Goal: Task Accomplishment & Management: Manage account settings

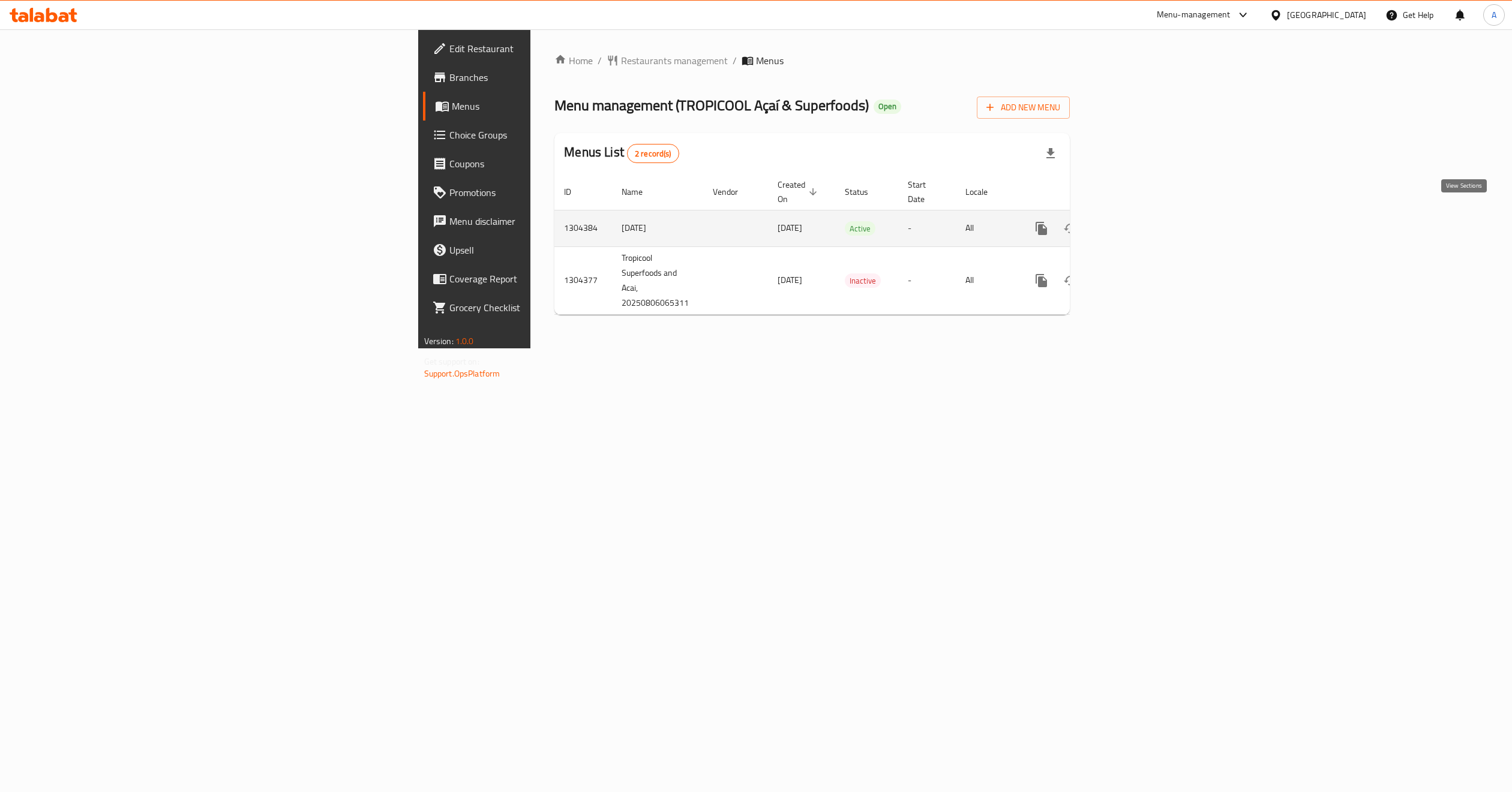
click at [1134, 223] on icon "enhanced table" at bounding box center [1128, 228] width 11 height 11
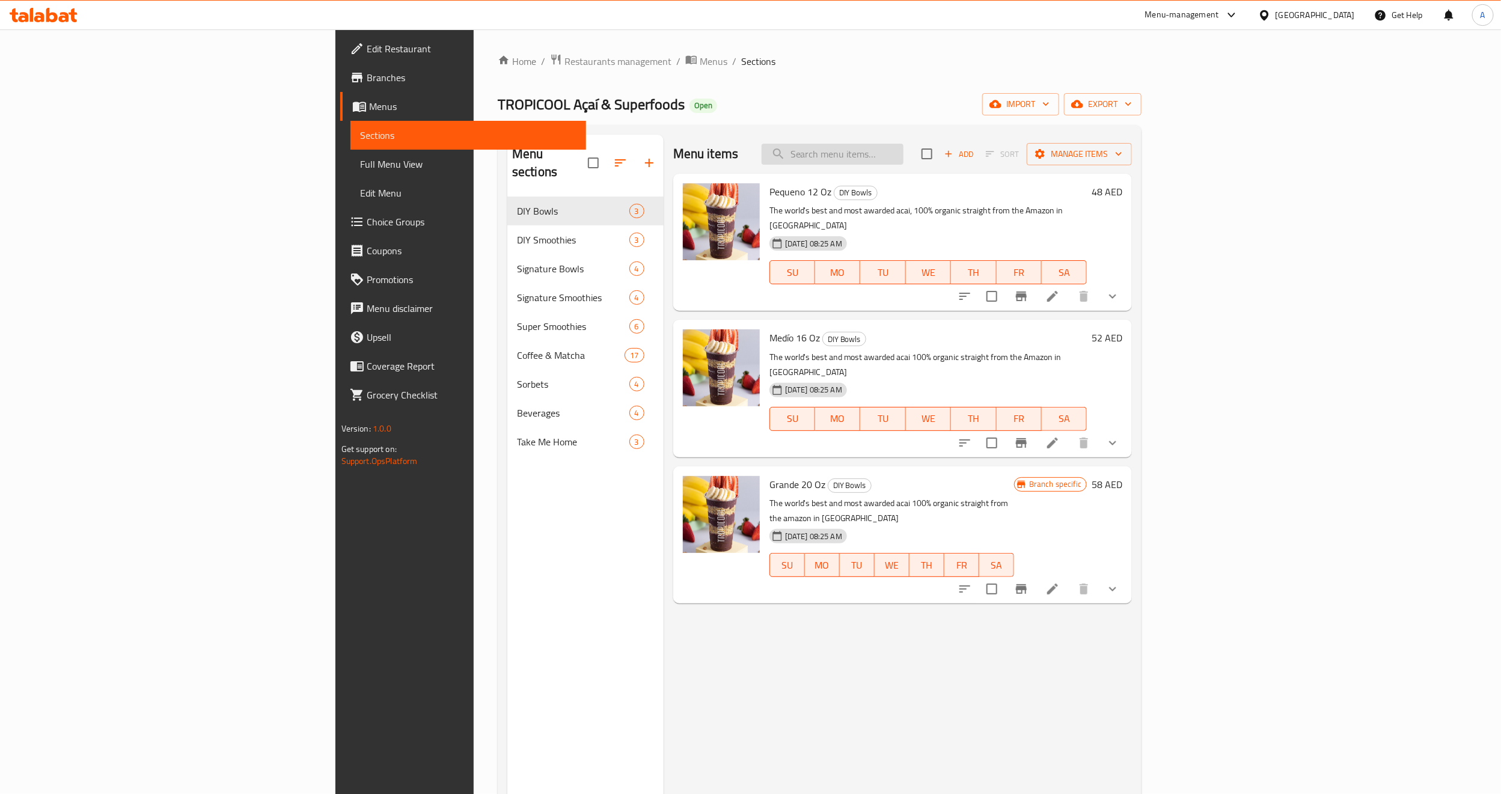
click at [904, 165] on input "search" at bounding box center [833, 154] width 142 height 21
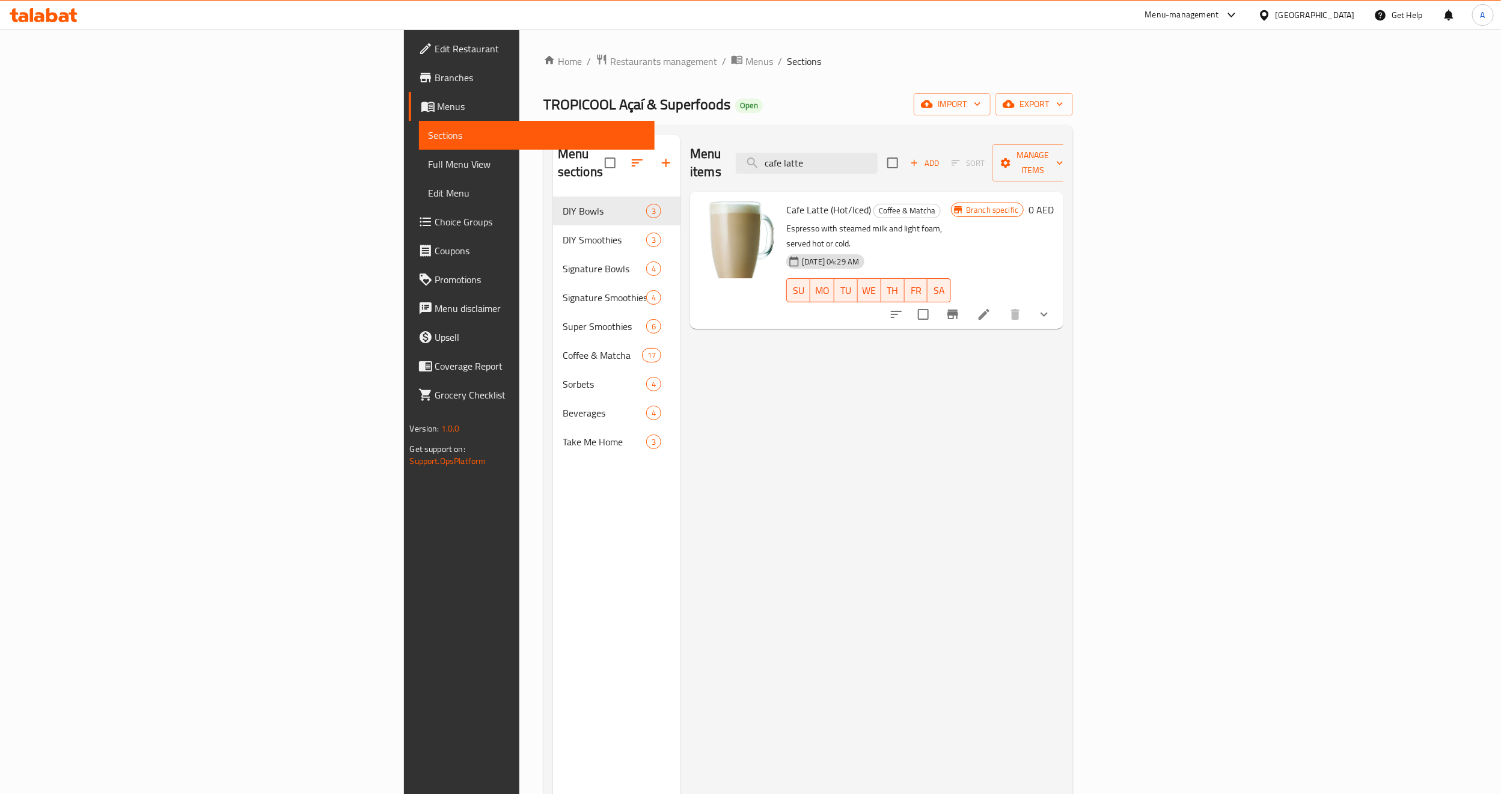
type input "cafe latte"
click at [1001, 304] on li at bounding box center [984, 315] width 34 height 22
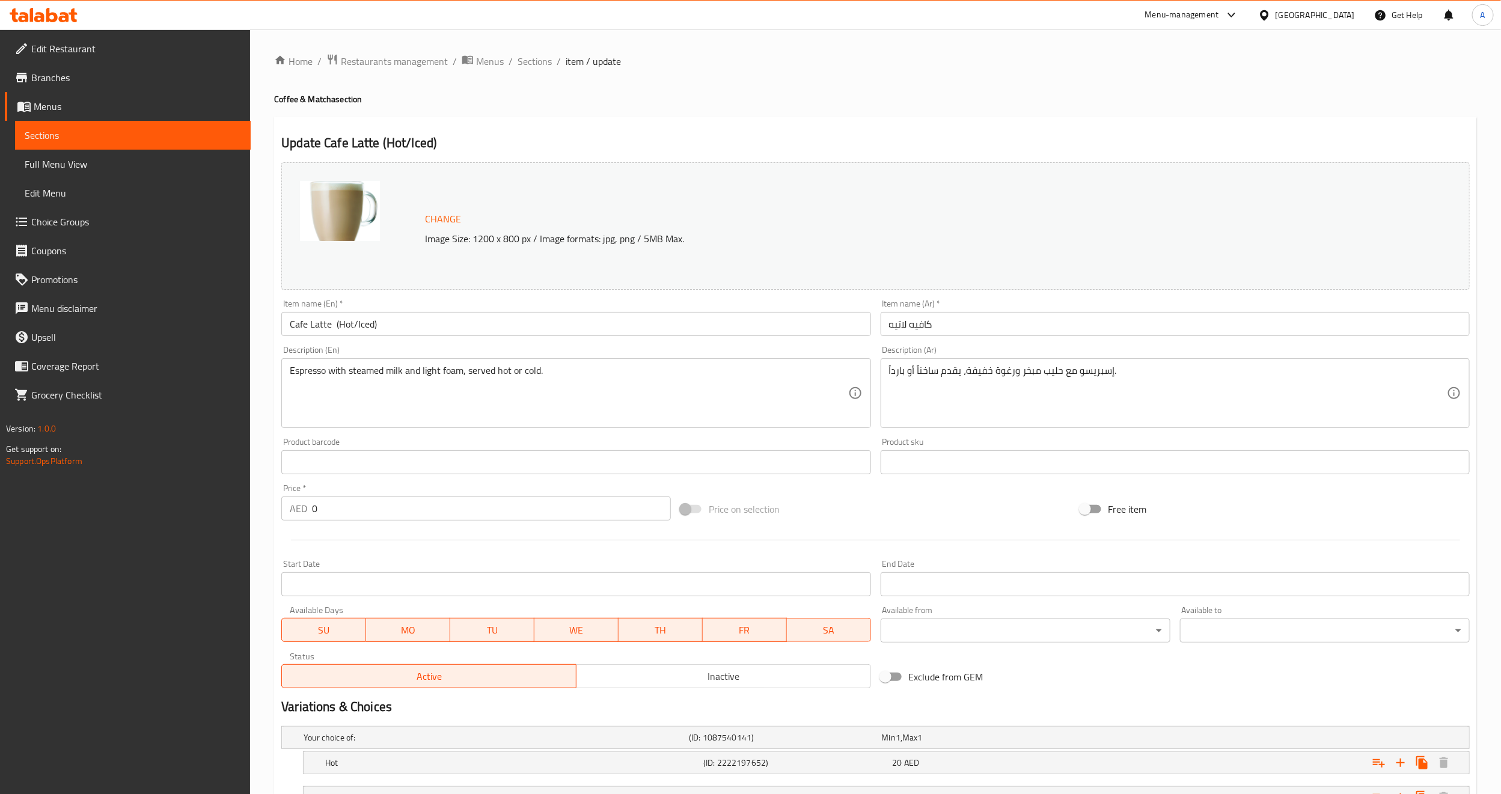
click at [955, 329] on input "كافيه لاتيه" at bounding box center [1175, 324] width 589 height 24
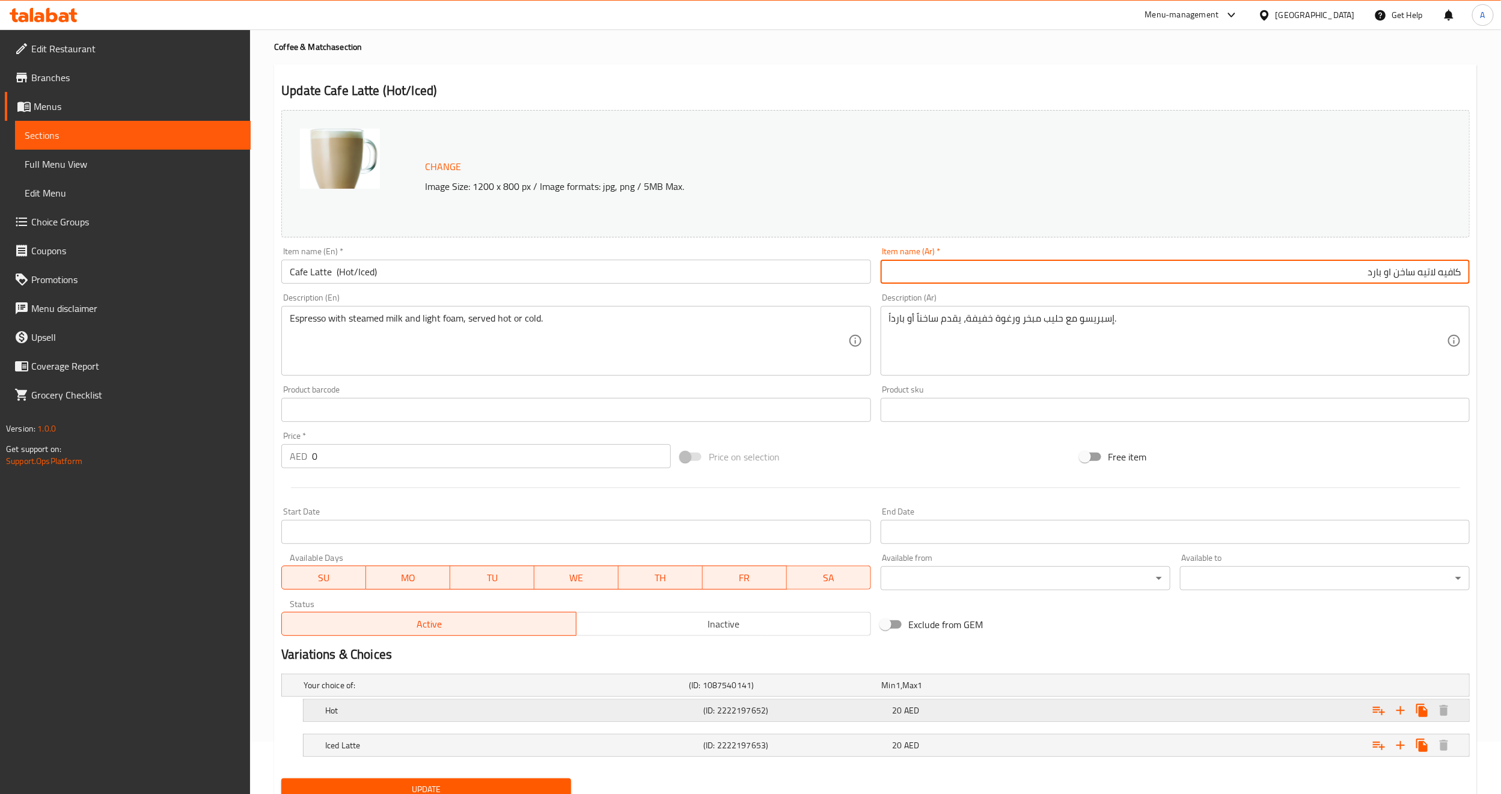
scroll to position [101, 0]
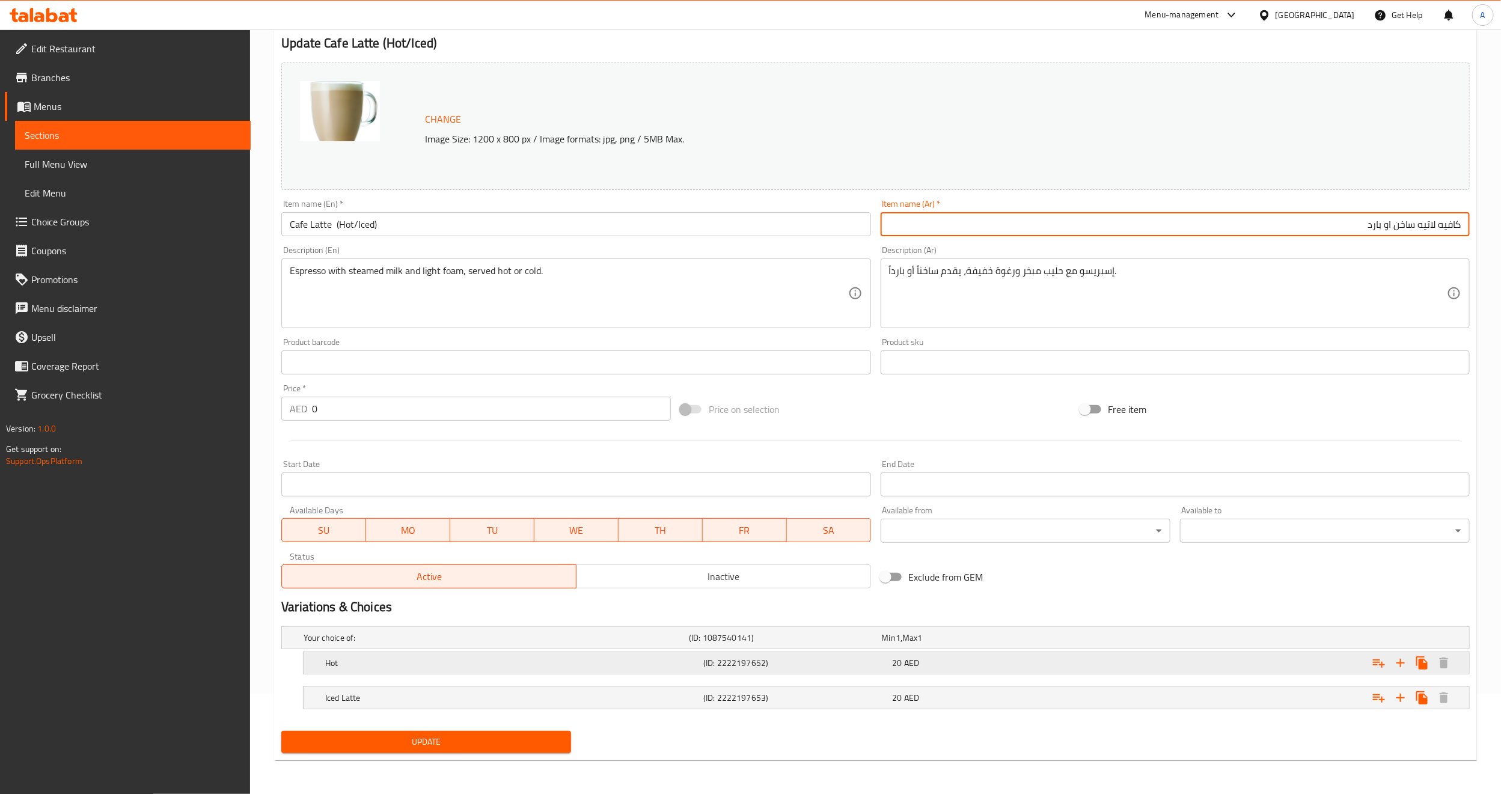
type input "كافيه لاتيه ساخن او بارد"
click at [360, 644] on h5 "Hot" at bounding box center [494, 638] width 381 height 12
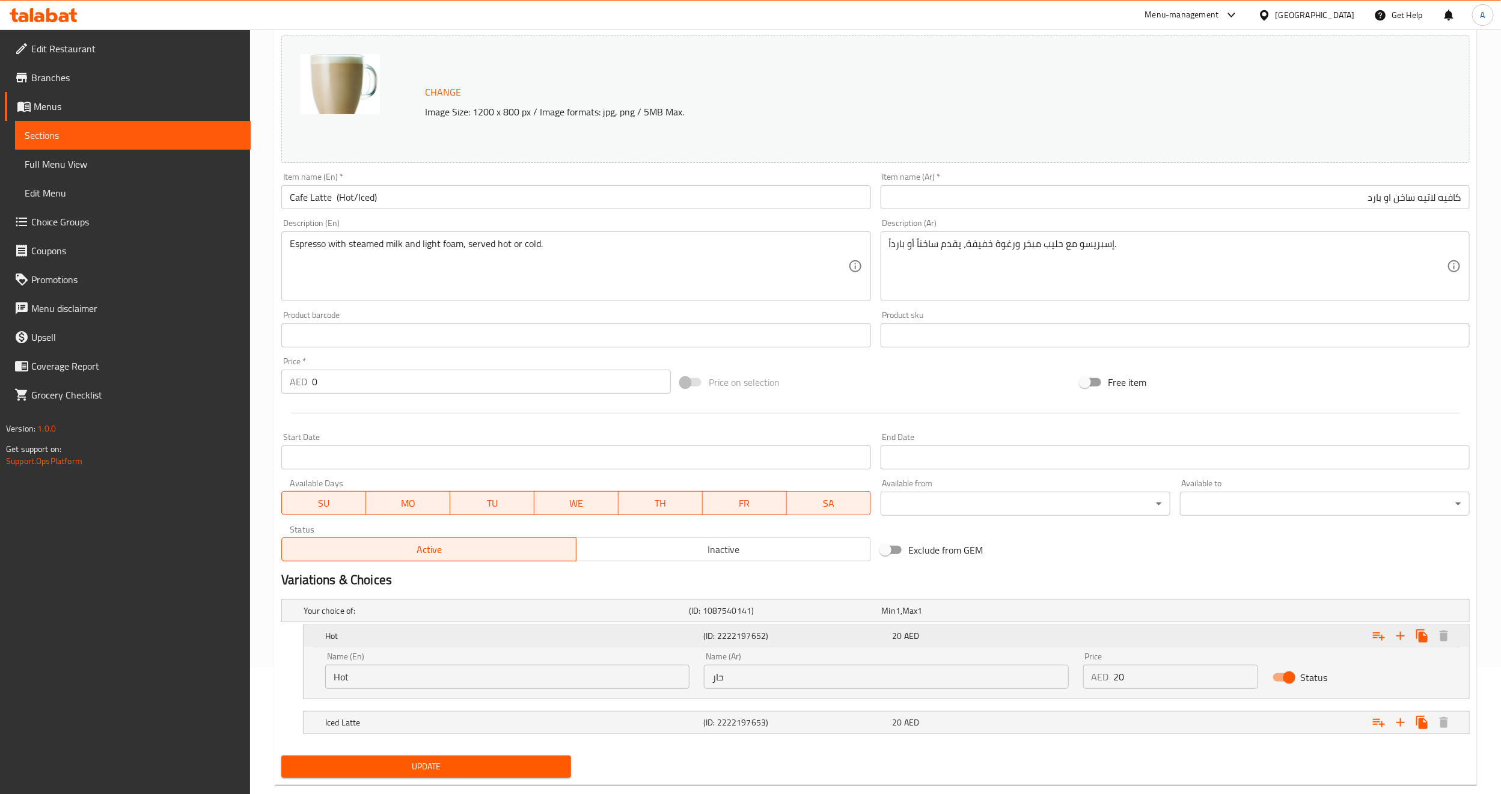
scroll to position [152, 0]
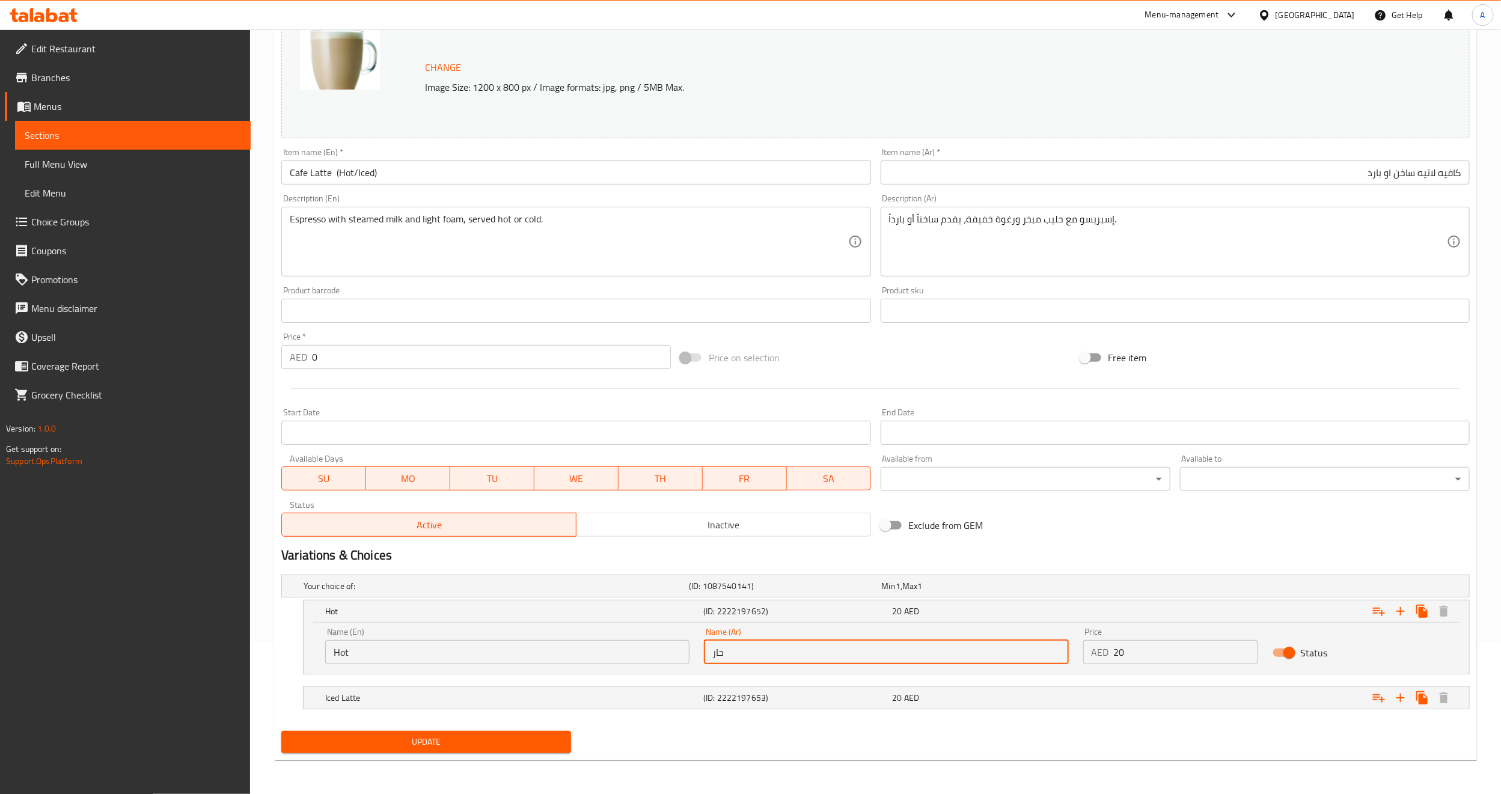
click at [731, 655] on input "حار" at bounding box center [886, 652] width 364 height 24
type input "ساخن"
click at [714, 592] on h5 "(ID: 2222197653)" at bounding box center [783, 586] width 188 height 12
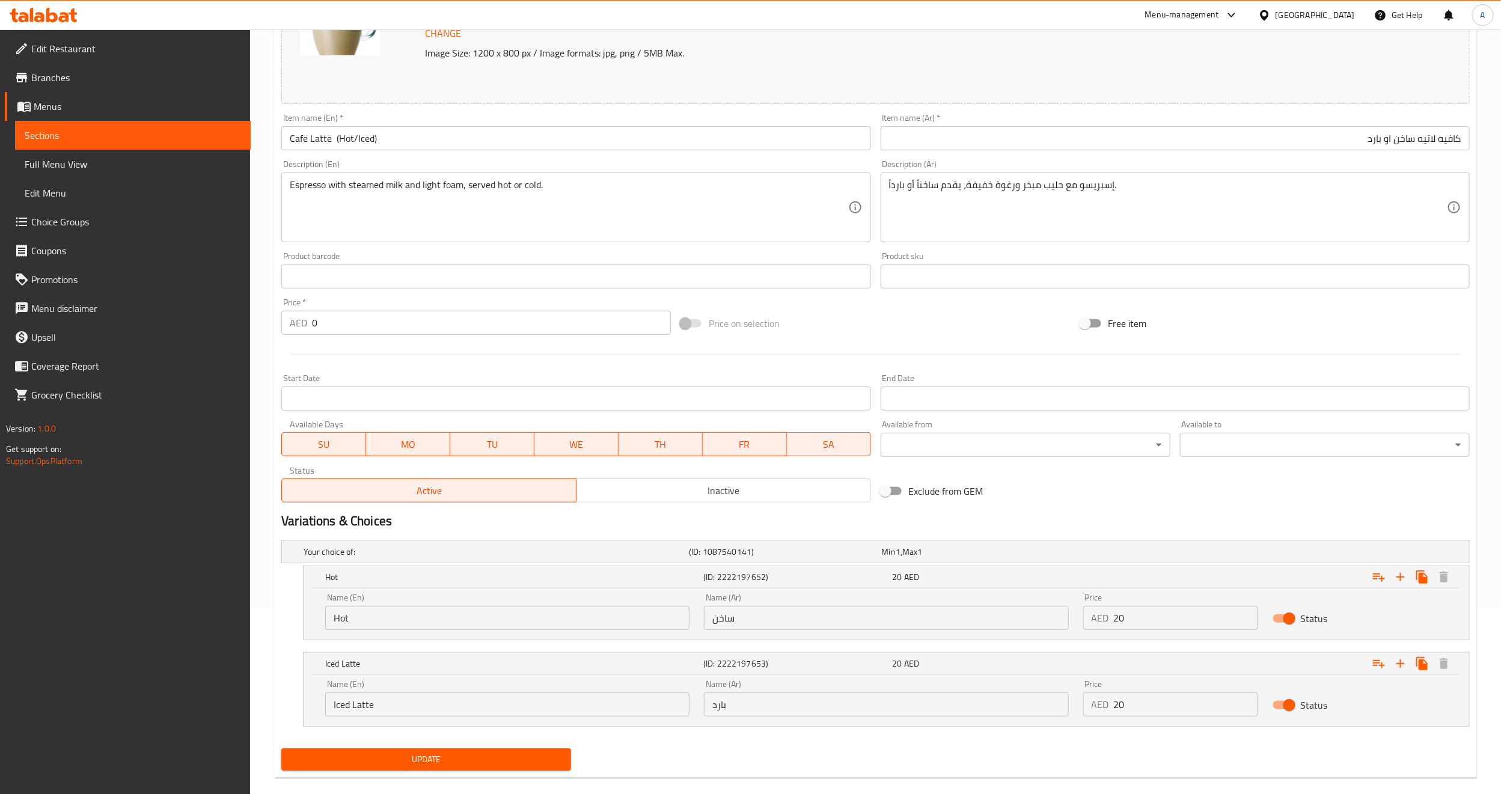
scroll to position [204, 0]
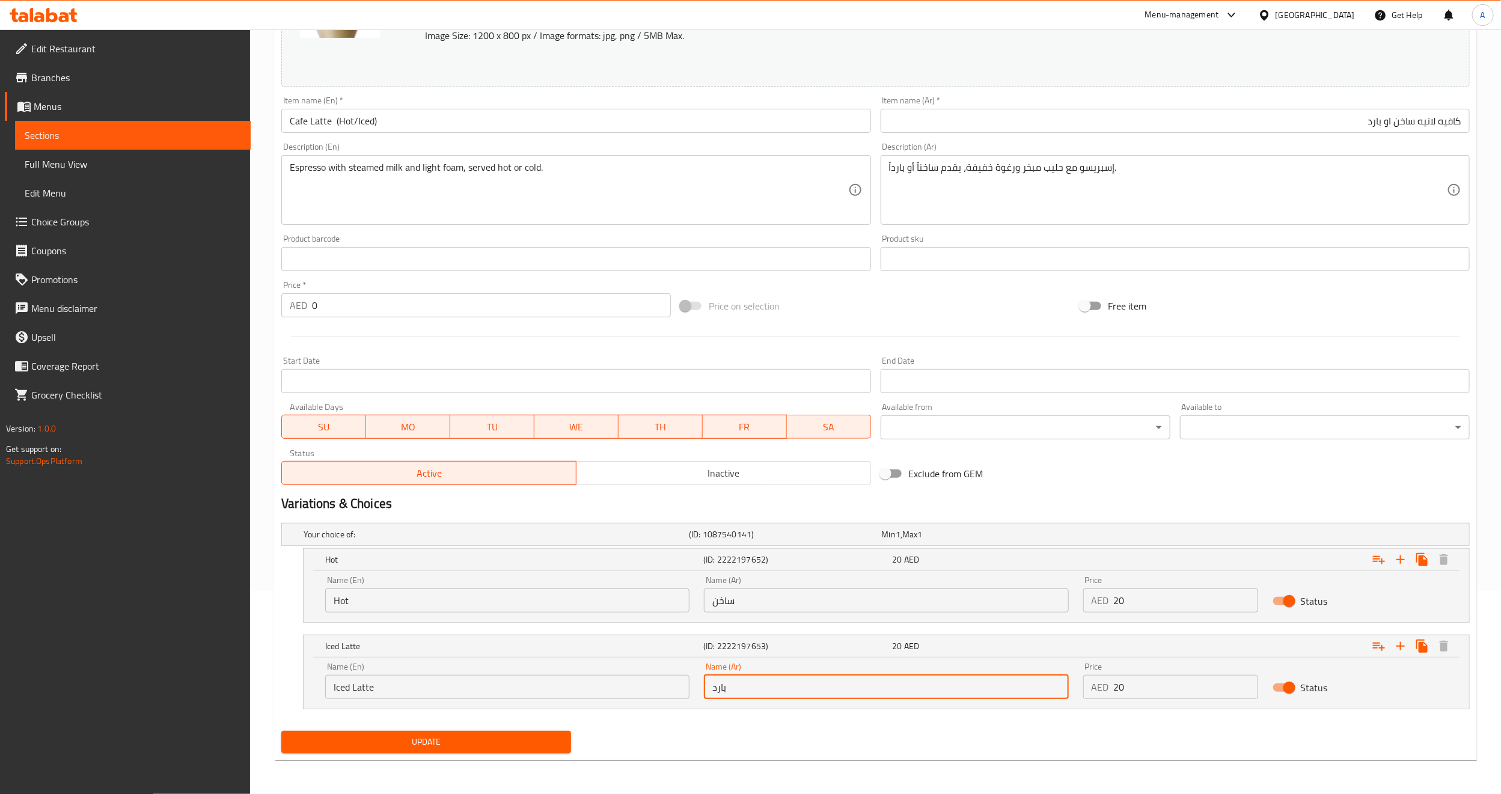
click at [723, 691] on input "بارد" at bounding box center [886, 687] width 364 height 24
click at [967, 691] on input "بارد" at bounding box center [886, 687] width 364 height 24
type input "لاتيه بارد"
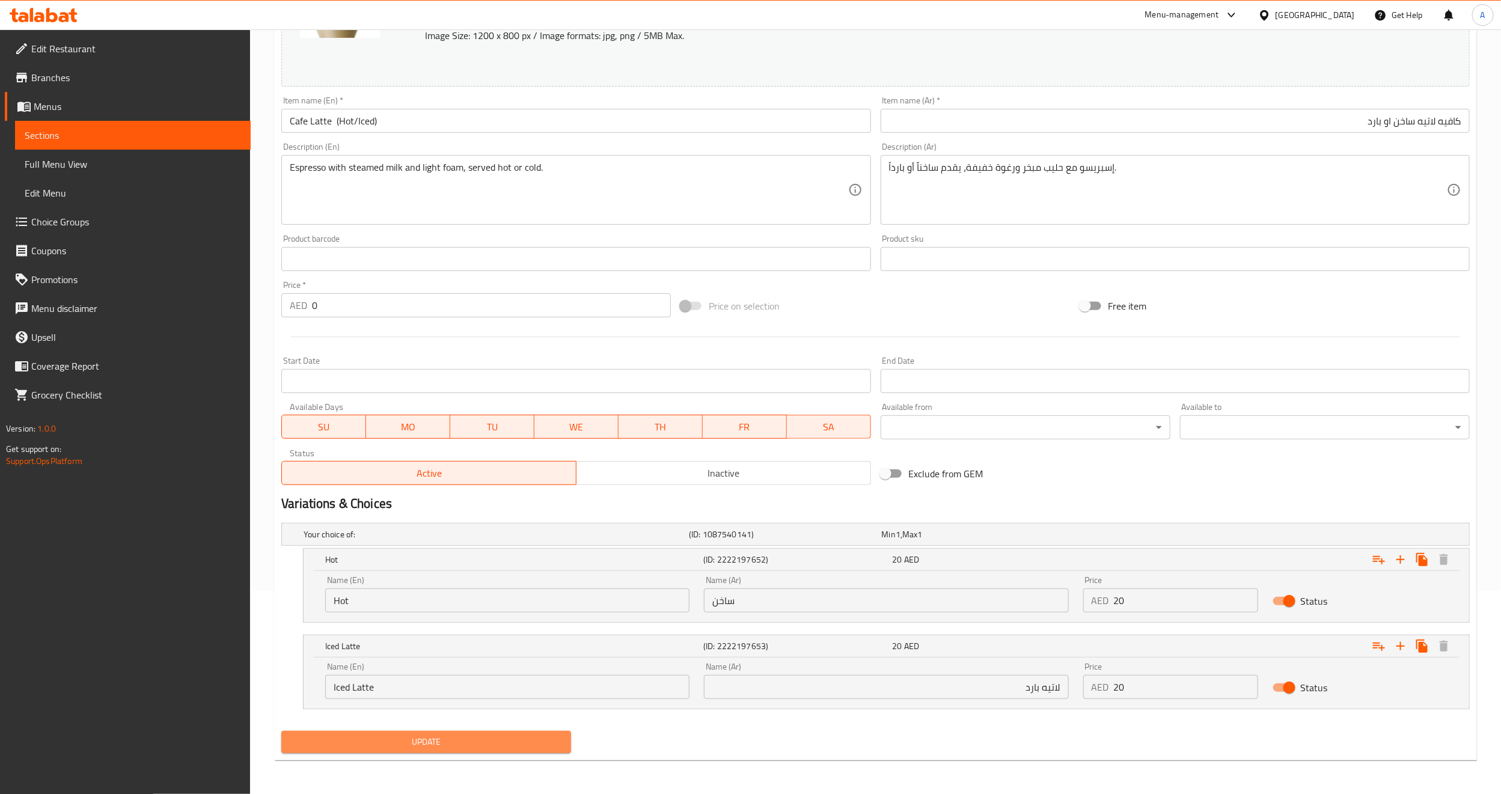
click at [455, 740] on span "Update" at bounding box center [426, 742] width 271 height 15
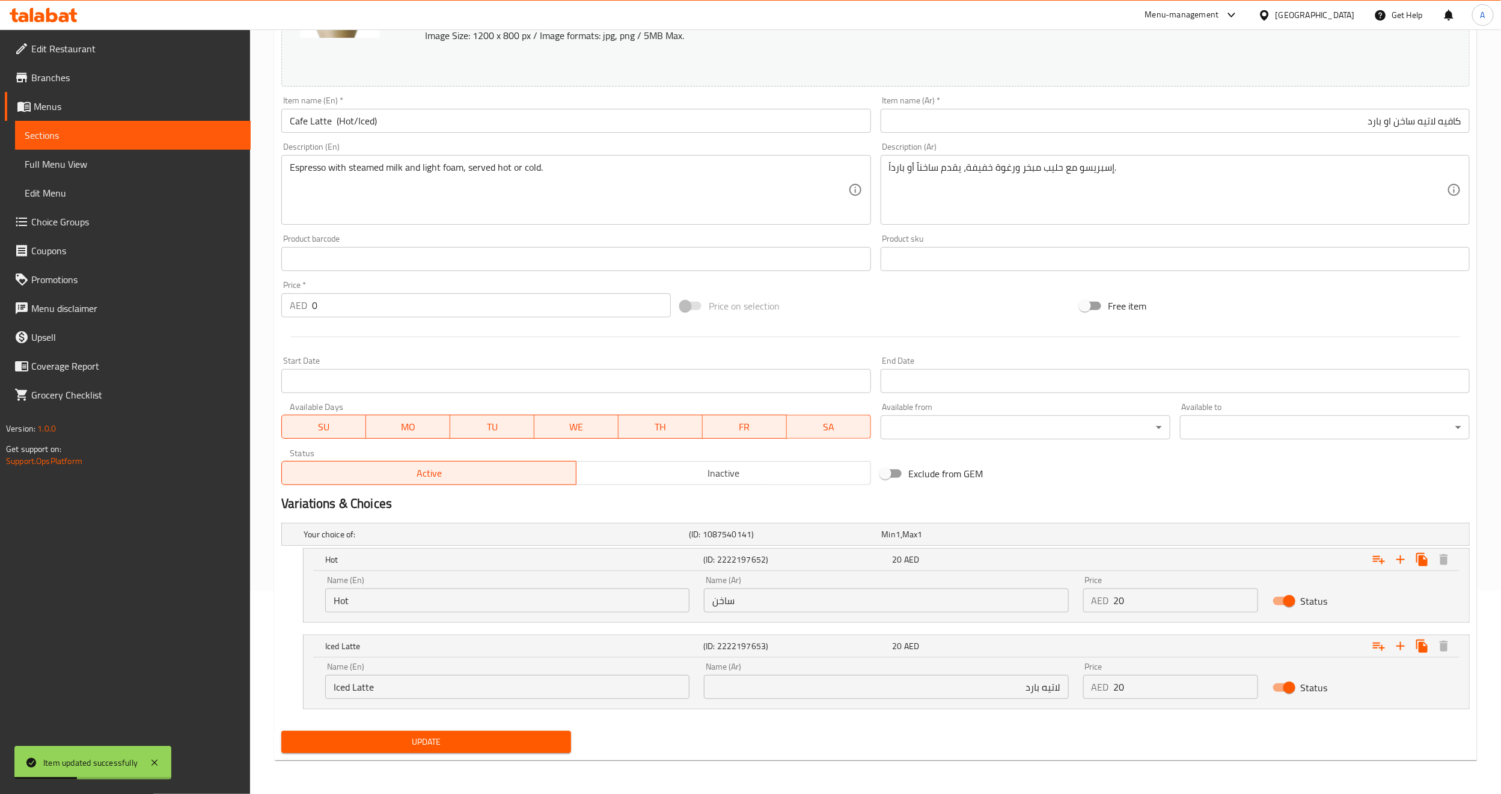
click at [397, 744] on span "Update" at bounding box center [426, 742] width 271 height 15
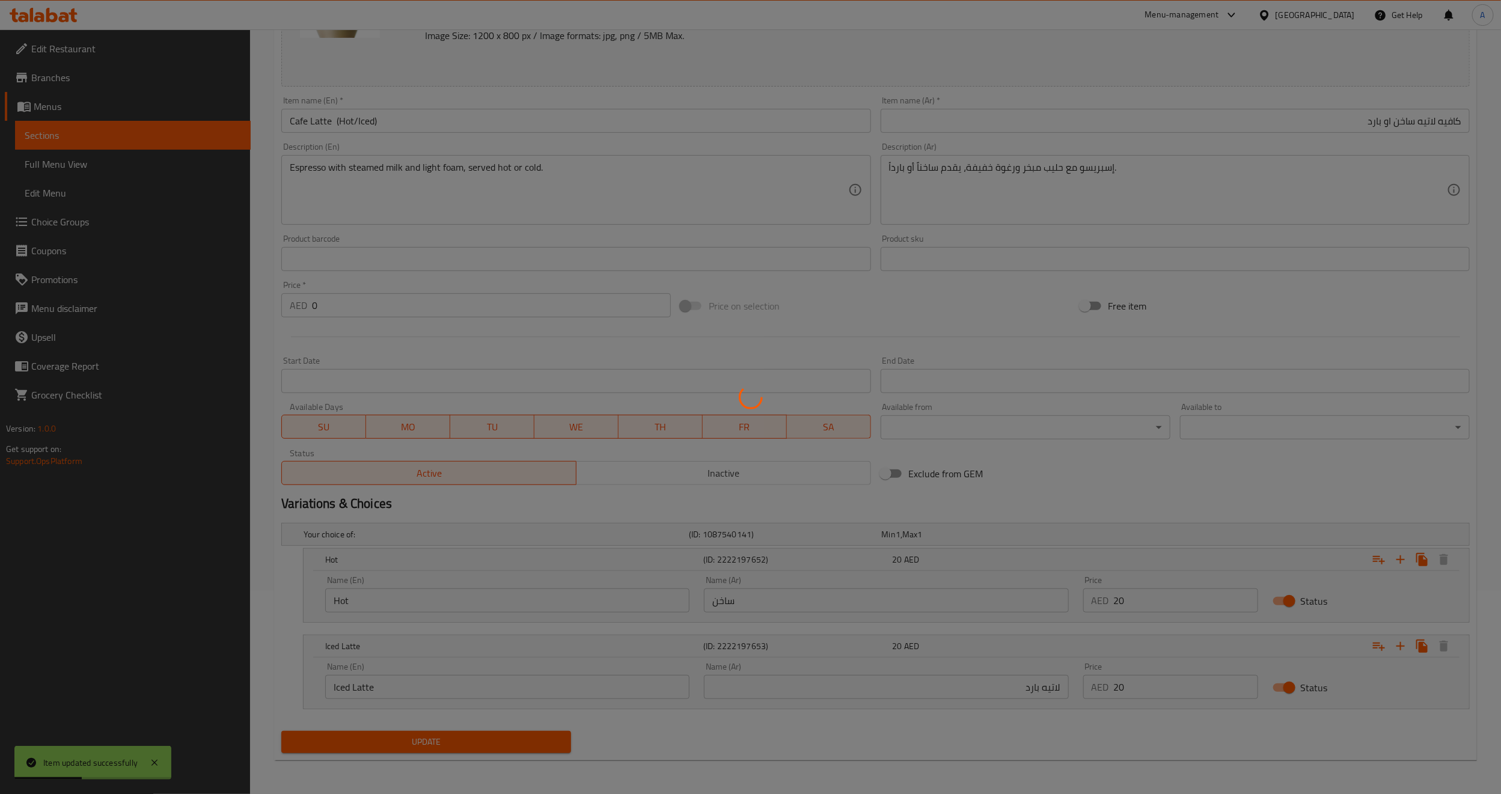
click at [397, 744] on div at bounding box center [750, 397] width 1501 height 794
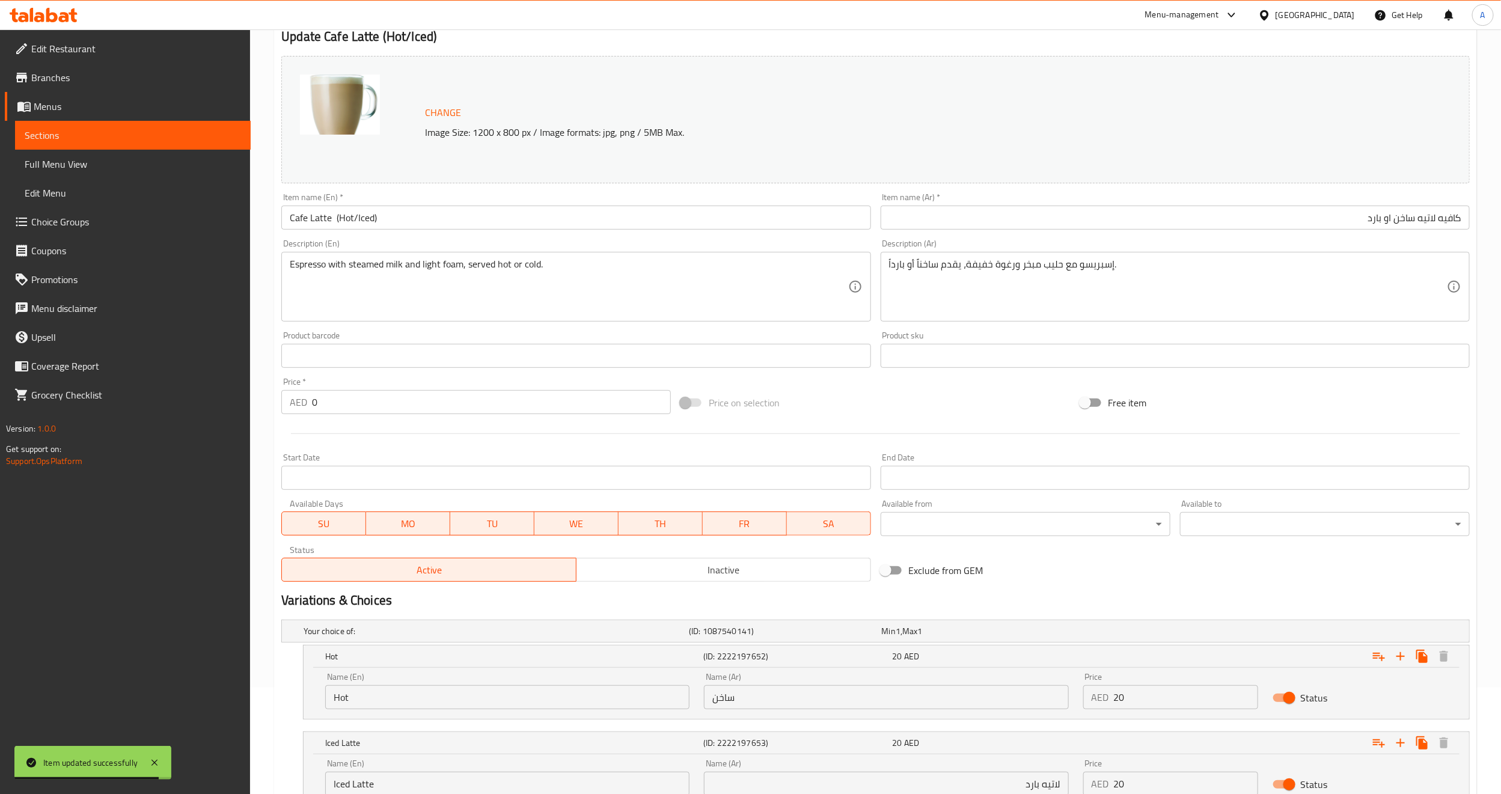
scroll to position [0, 0]
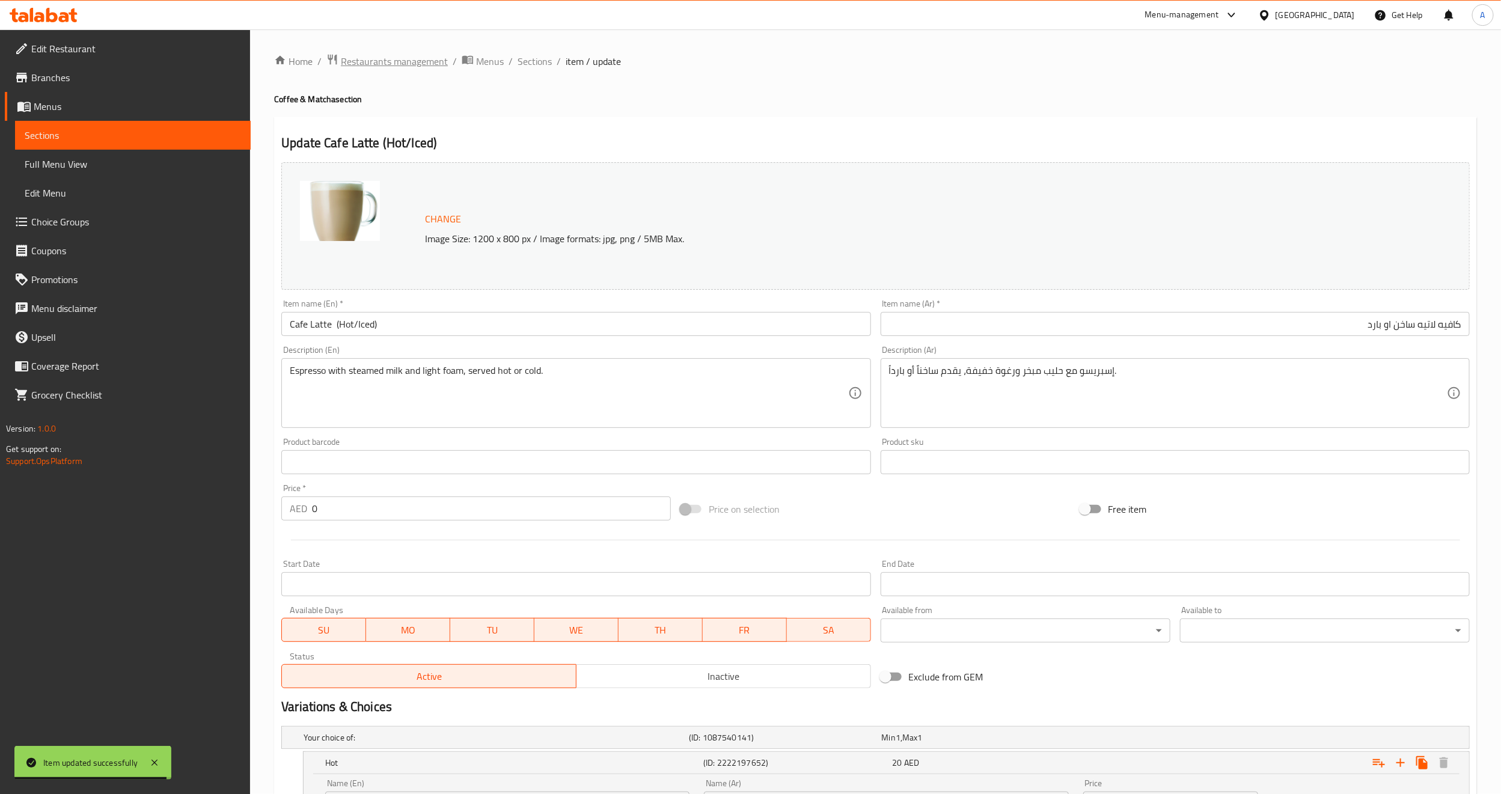
click at [431, 60] on span "Restaurants management" at bounding box center [394, 61] width 107 height 14
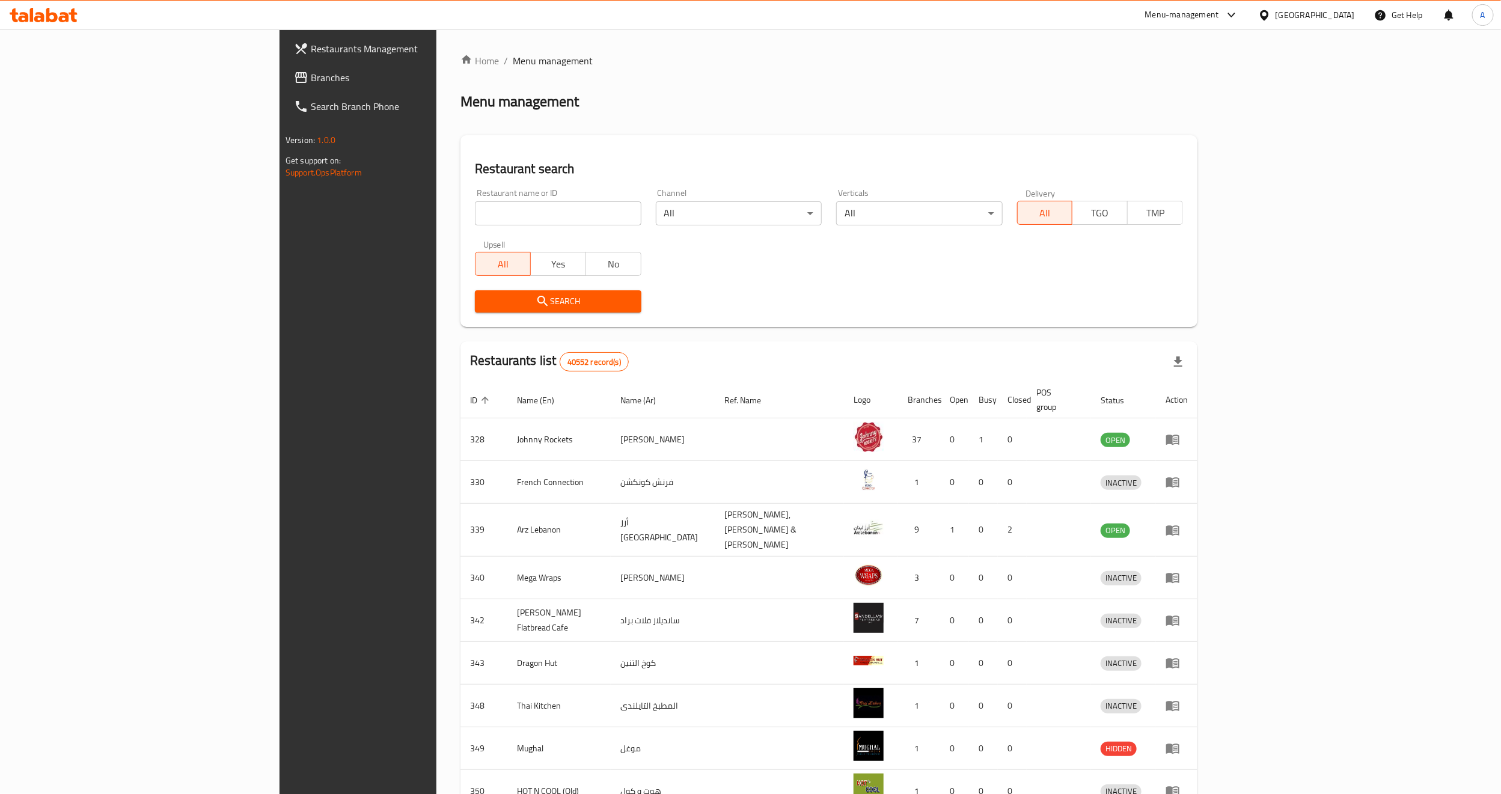
click at [1283, 14] on div "[GEOGRAPHIC_DATA]" at bounding box center [1315, 14] width 79 height 13
click at [1200, 171] on div "Jordan" at bounding box center [1197, 180] width 43 height 28
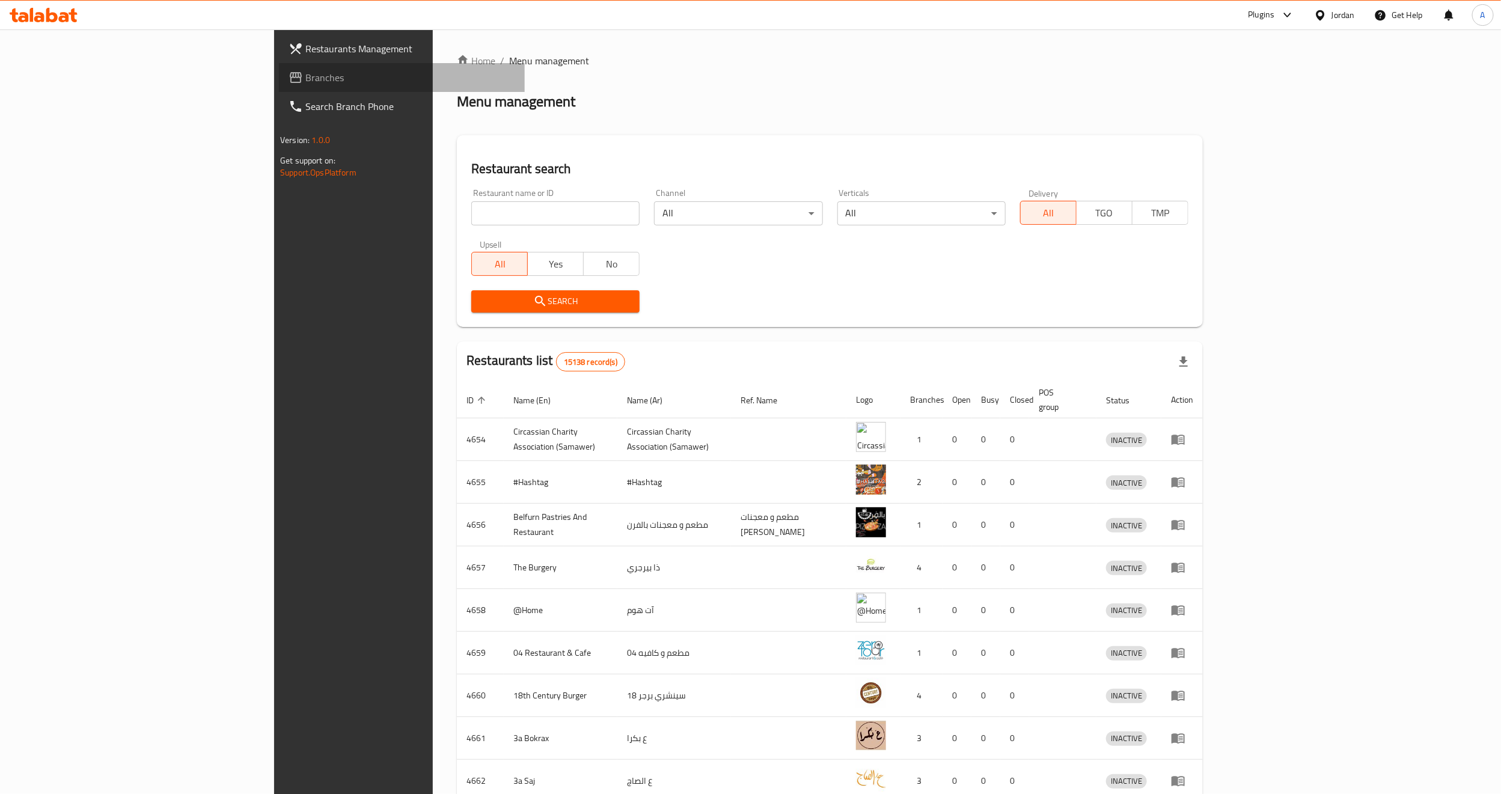
click at [305, 85] on span "Branches" at bounding box center [410, 77] width 210 height 14
